Goal: Task Accomplishment & Management: Manage account settings

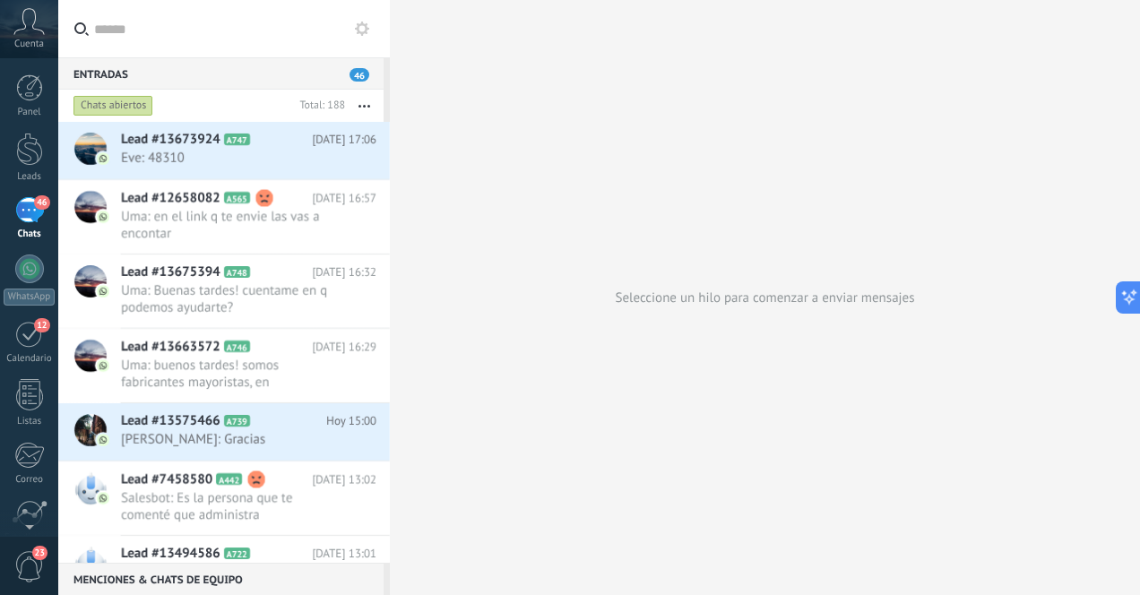
click at [26, 204] on div "46" at bounding box center [29, 210] width 29 height 26
click at [30, 151] on div at bounding box center [29, 149] width 27 height 33
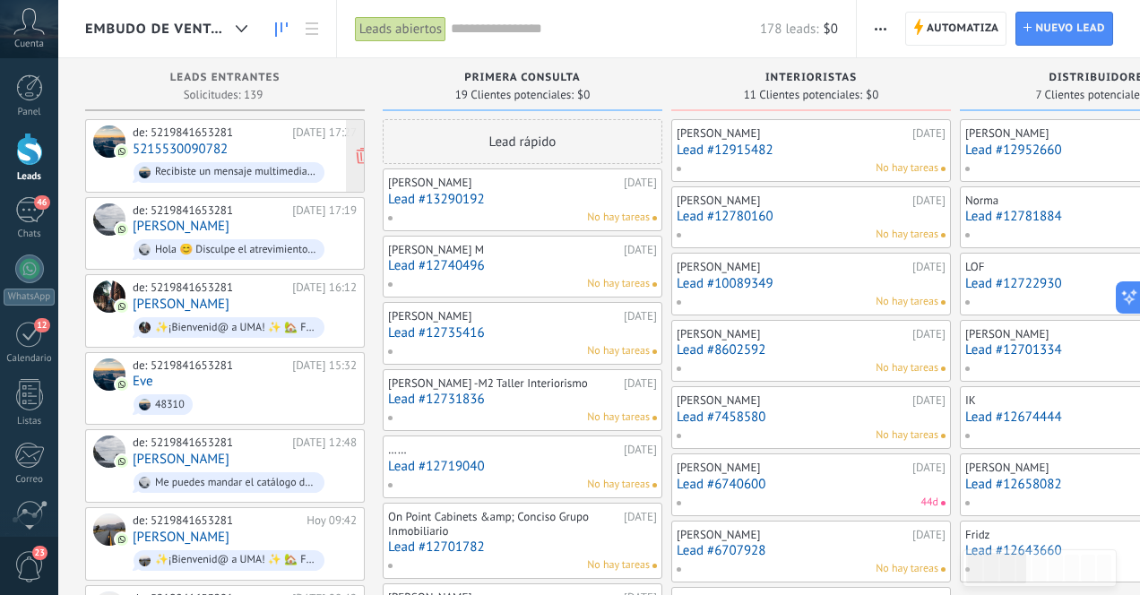
click at [259, 143] on div "de: 5219841653281 [DATE] 17:27 5215530090782 Recibiste un mensaje multimedia (i…" at bounding box center [245, 155] width 224 height 61
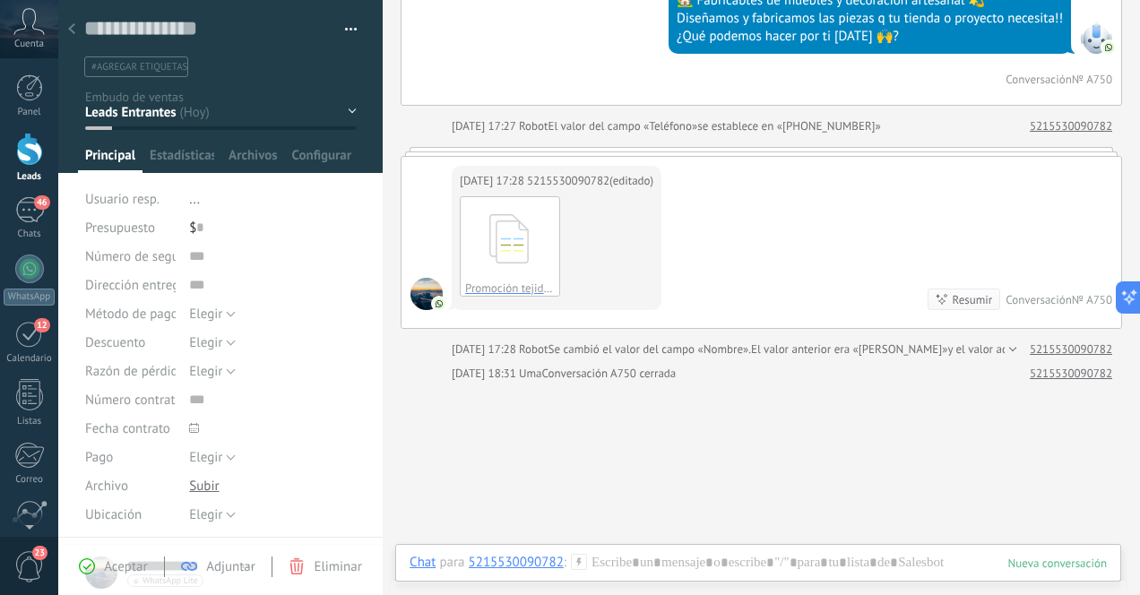
scroll to position [676, 0]
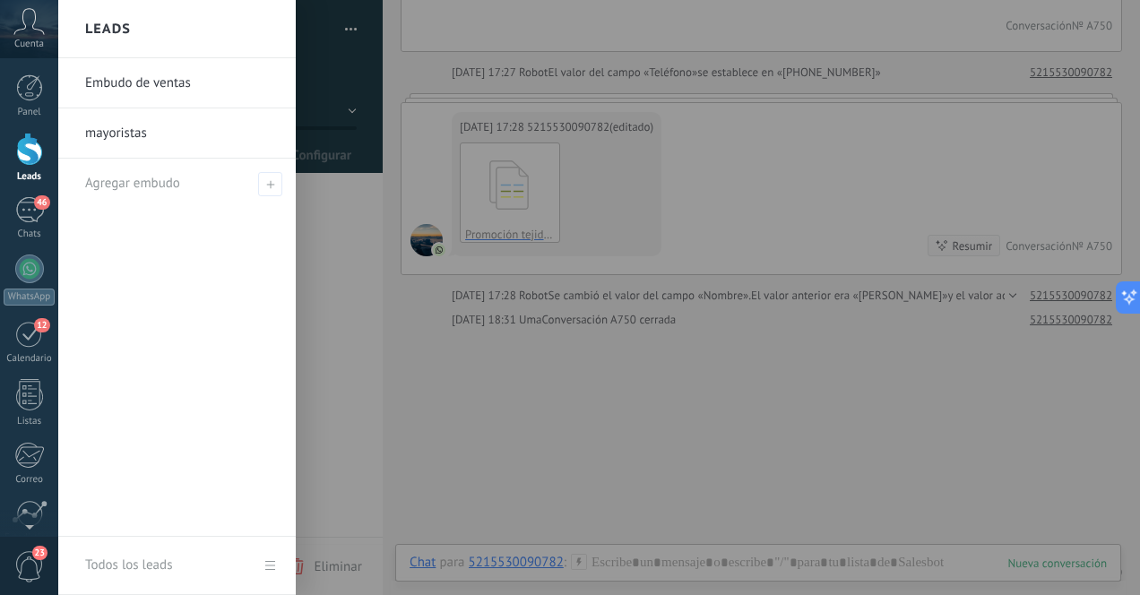
click at [26, 151] on div at bounding box center [29, 149] width 27 height 33
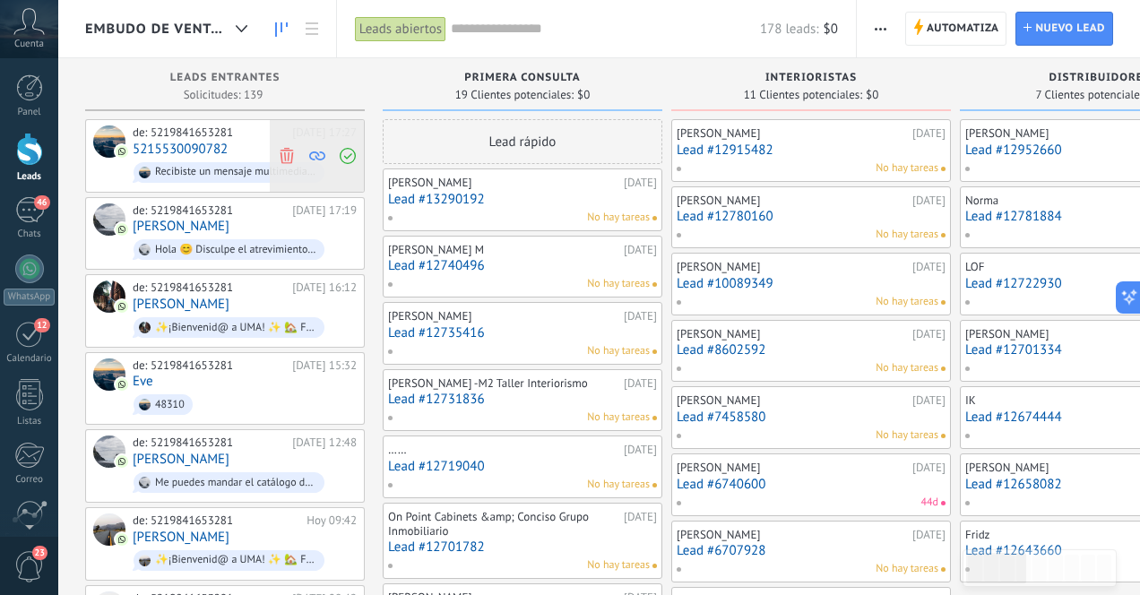
click at [290, 158] on use at bounding box center [286, 155] width 13 height 16
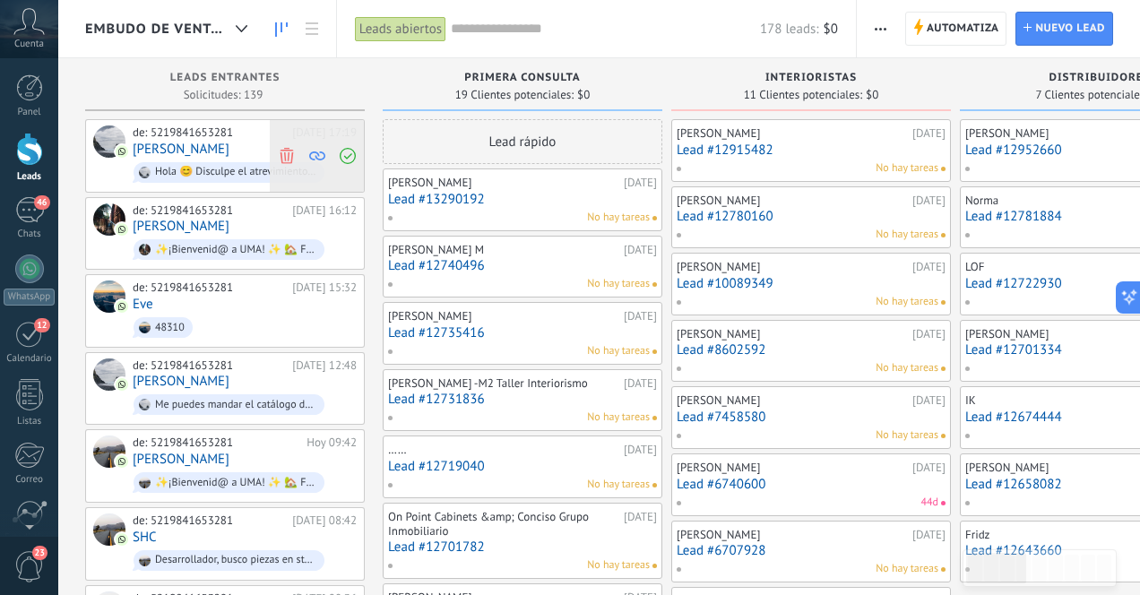
click at [285, 157] on icon at bounding box center [287, 155] width 16 height 16
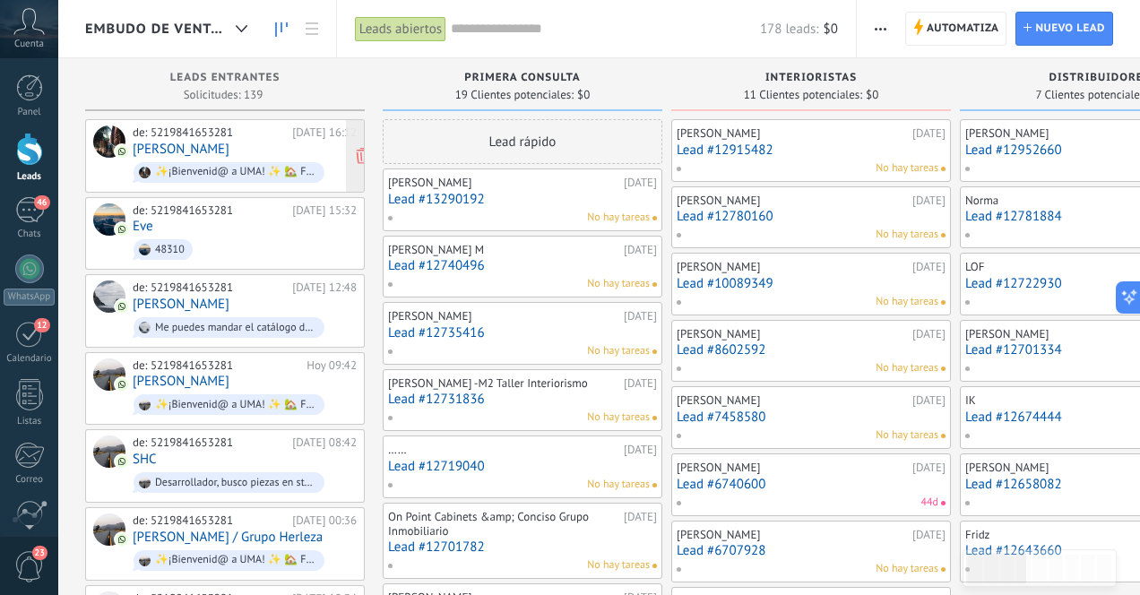
click at [272, 151] on div "de: 5219841653281 [DATE] 16:12 [PERSON_NAME] ✨¡Bienvenid@ a UMA! ✨ 🏡 Fabricabte…" at bounding box center [245, 155] width 224 height 61
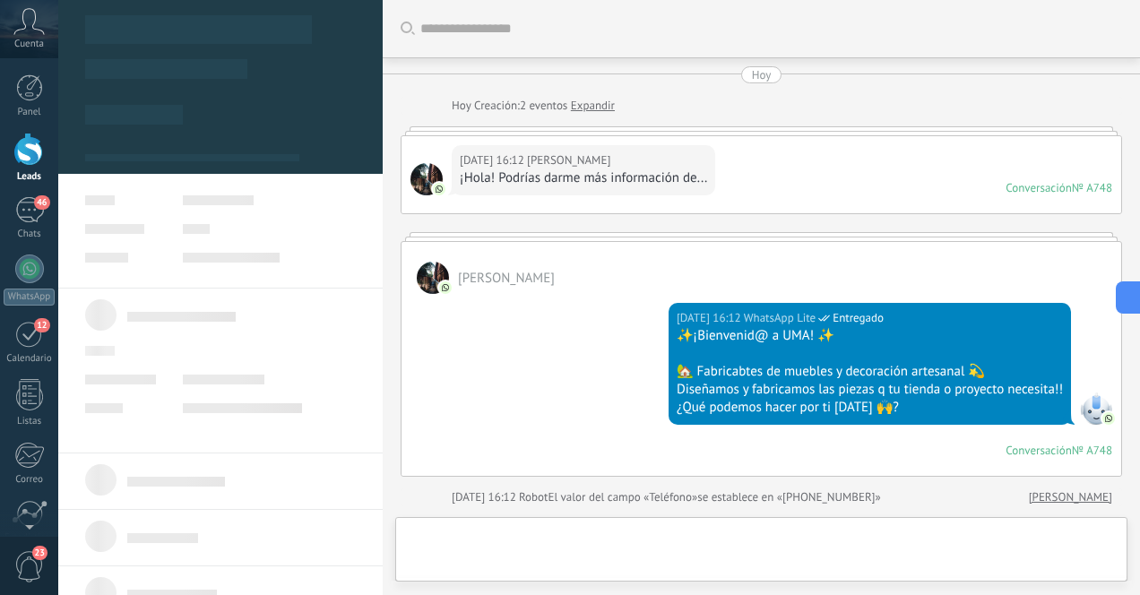
type textarea "**********"
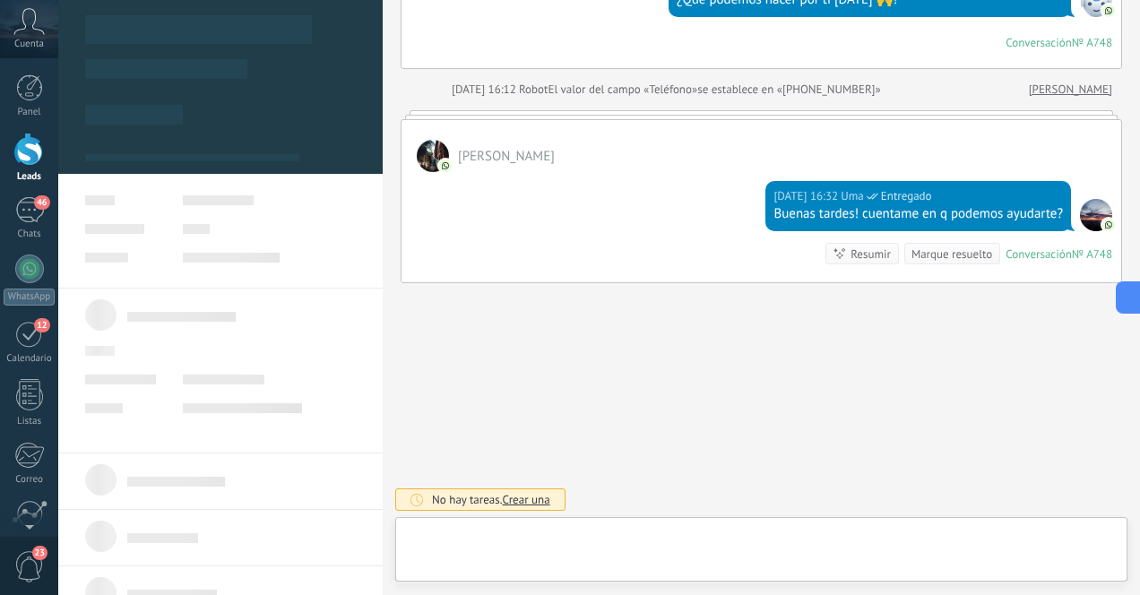
scroll to position [27, 0]
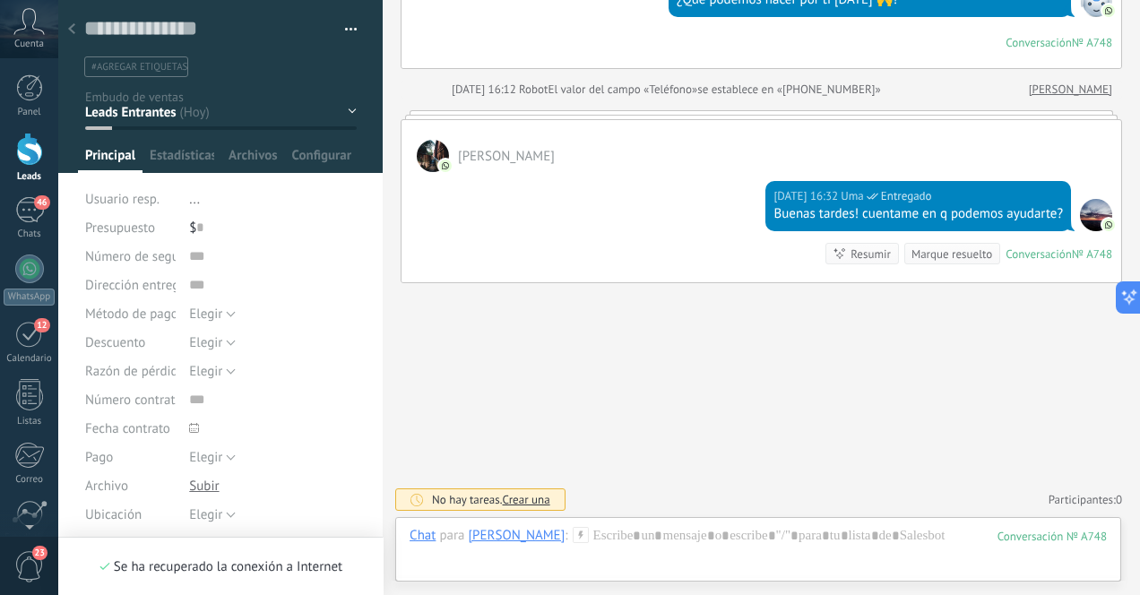
click at [76, 34] on div at bounding box center [71, 30] width 25 height 35
